Goal: Obtain resource: Download file/media

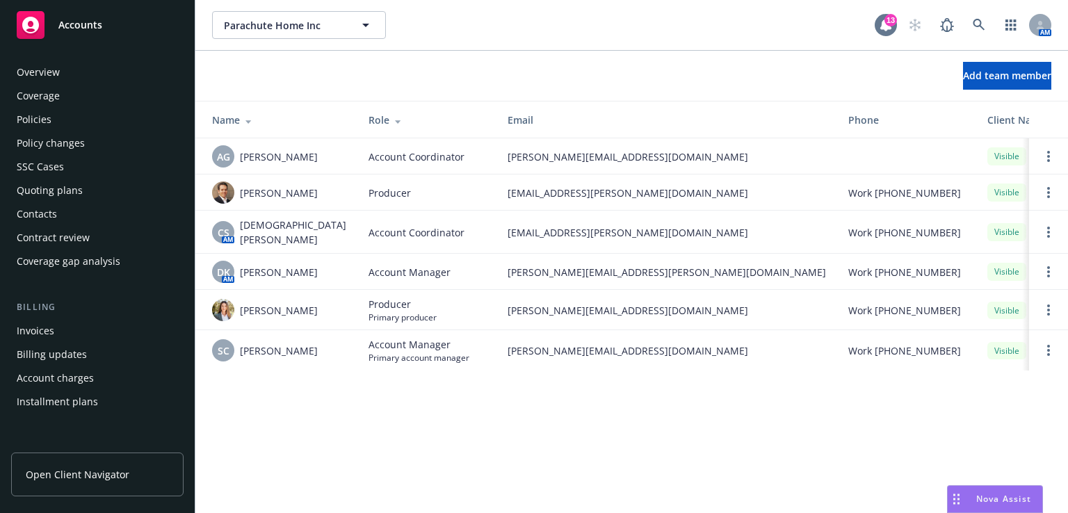
scroll to position [392, 0]
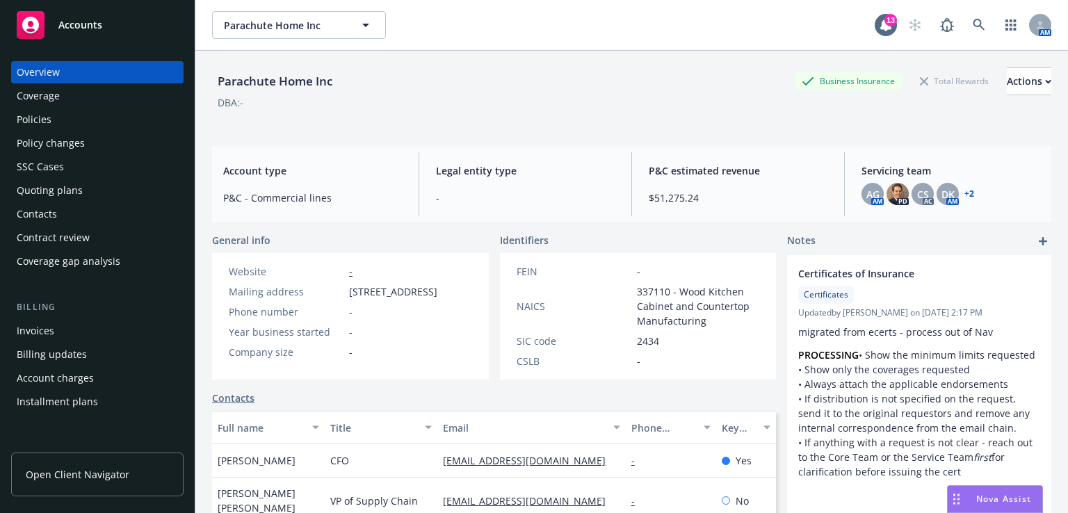
click at [49, 122] on div "Policies" at bounding box center [34, 120] width 35 height 22
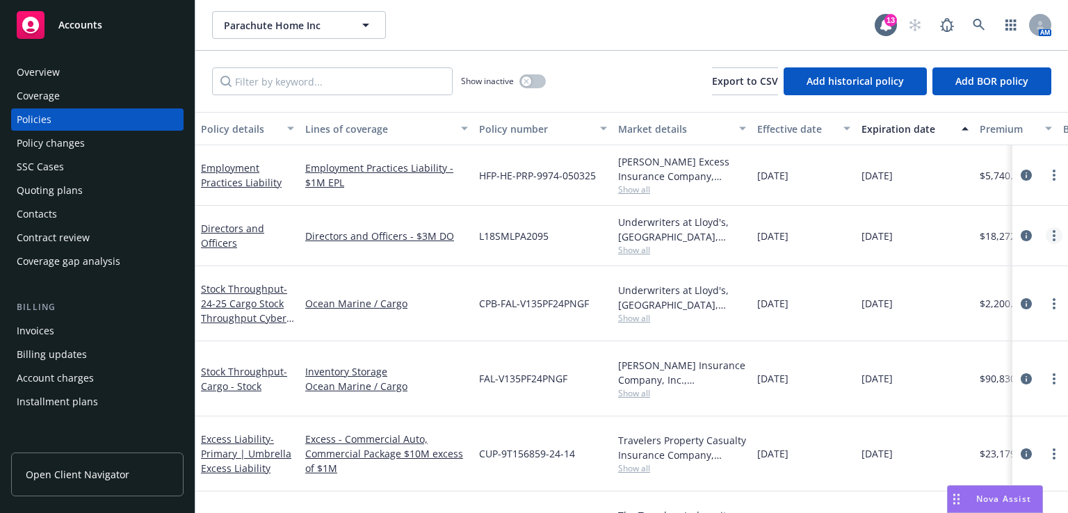
click at [1046, 238] on link "more" at bounding box center [1054, 235] width 17 height 17
click at [230, 226] on link "Directors and Officers" at bounding box center [232, 236] width 63 height 28
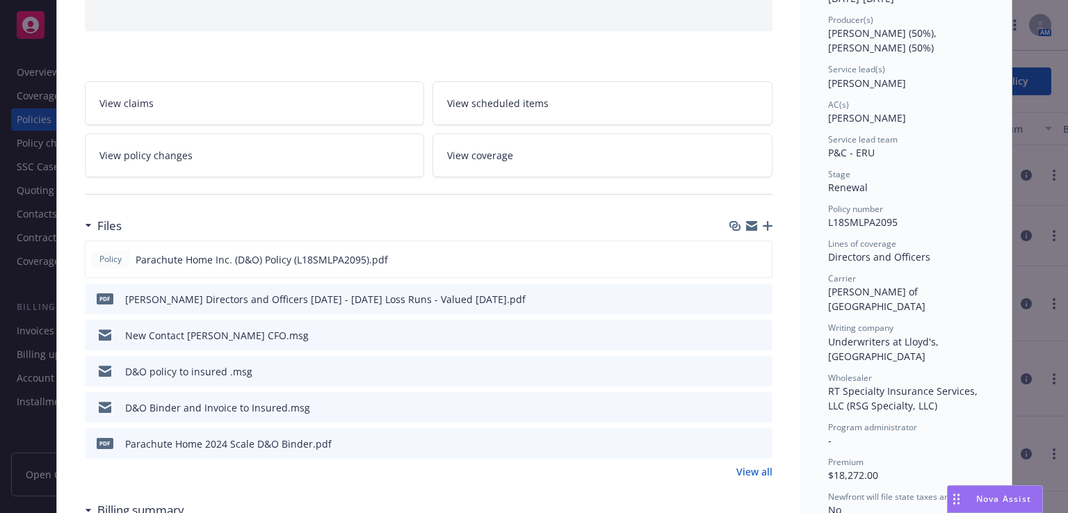
scroll to position [172, 0]
click at [759, 366] on icon "preview file" at bounding box center [759, 369] width 13 height 10
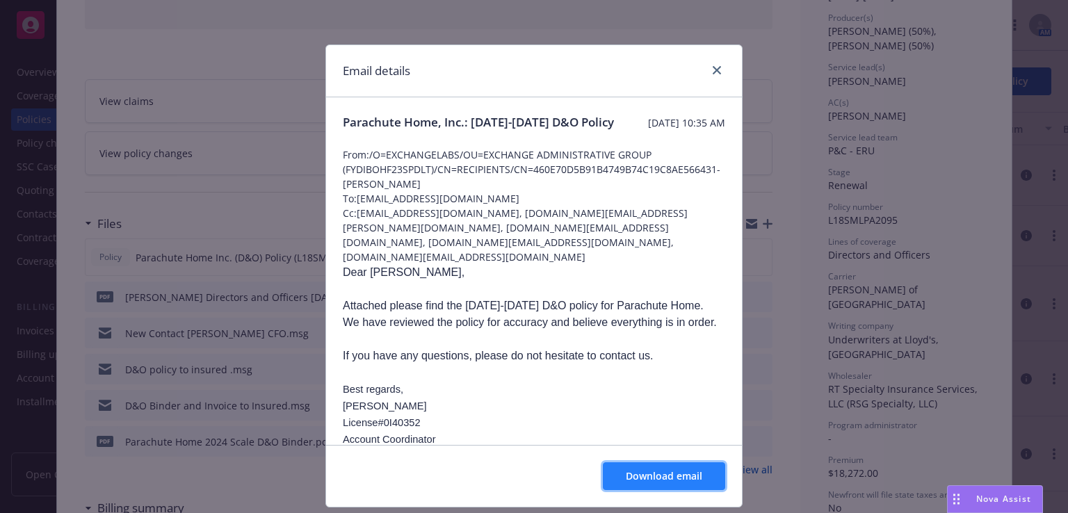
click at [690, 476] on span "Download email" at bounding box center [664, 475] width 77 height 13
